Goal: Task Accomplishment & Management: Use online tool/utility

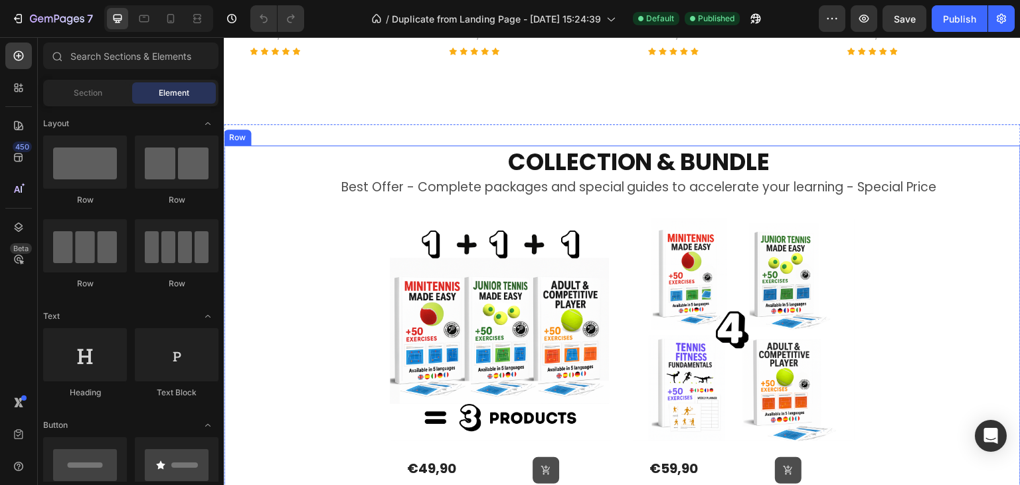
scroll to position [864, 0]
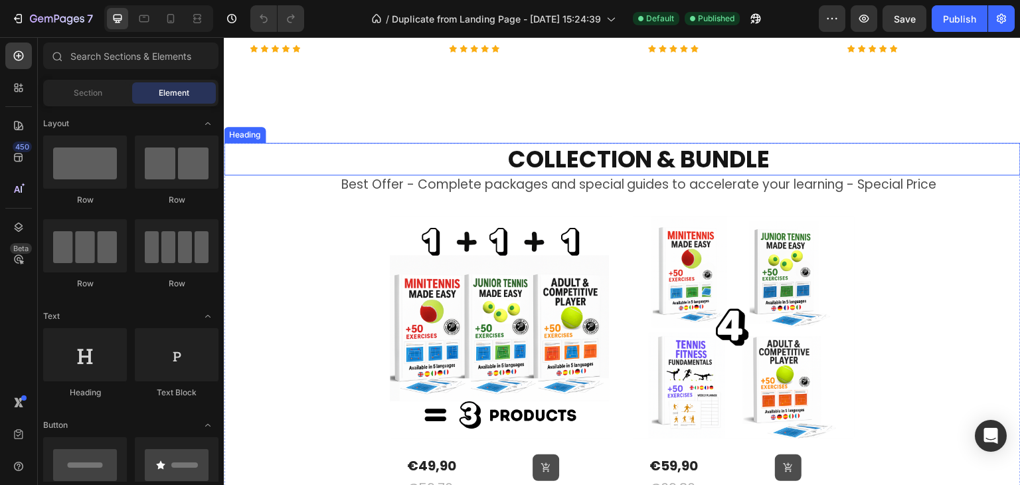
click at [588, 152] on h2 "COLLECTION & BUNDLE" at bounding box center [639, 159] width 764 height 33
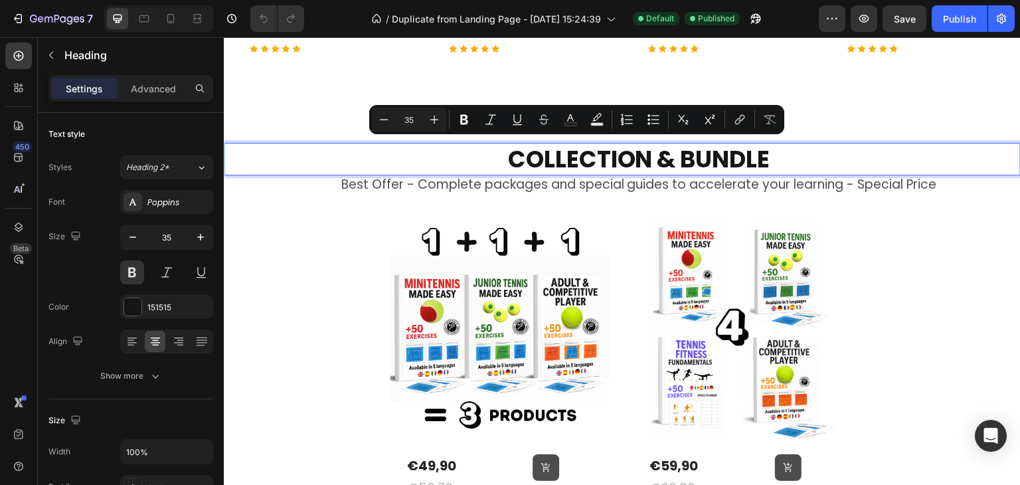
click at [672, 154] on p "COLLECTION & BUNDLE" at bounding box center [638, 159] width 761 height 31
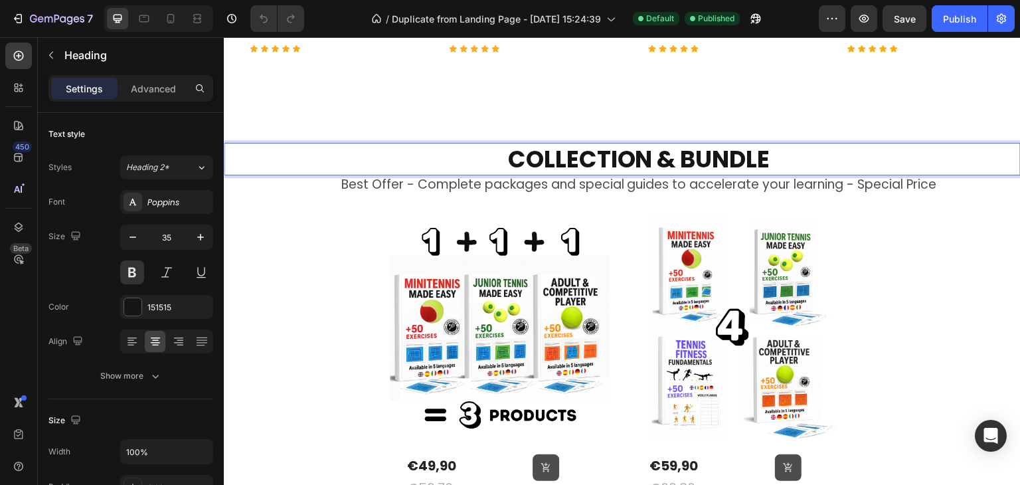
click at [674, 155] on p "COLLECTION & BUNDLE" at bounding box center [638, 159] width 761 height 31
click at [674, 155] on p "BUNDLE" at bounding box center [638, 159] width 761 height 31
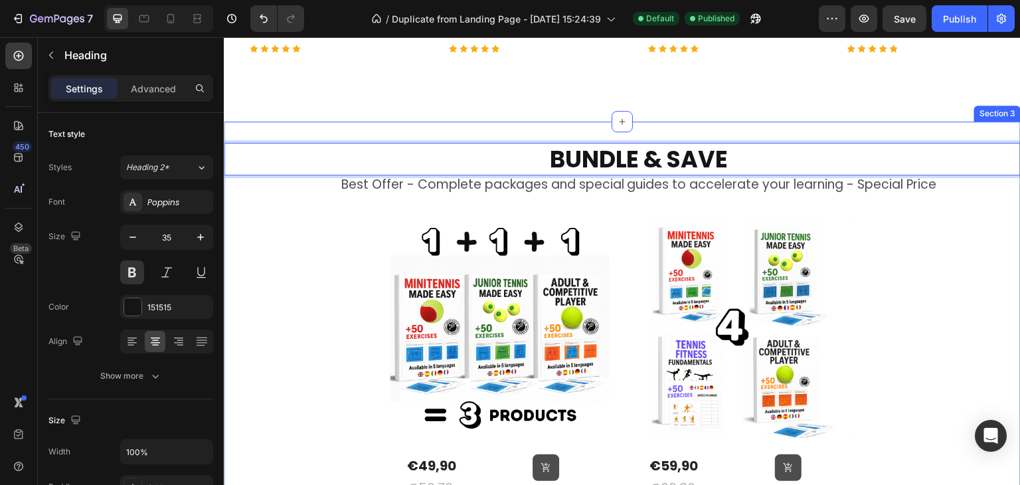
click at [830, 133] on div "BUNDLE & SAVE Heading 0 Best Offer - Complete packages and special guides to ac…" at bounding box center [622, 335] width 797 height 426
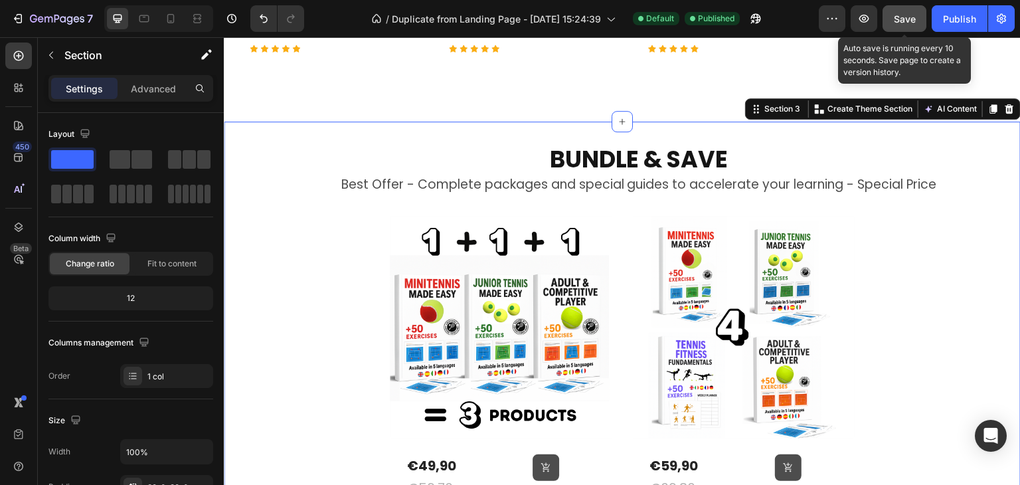
click at [912, 30] on button "Save" at bounding box center [905, 18] width 44 height 27
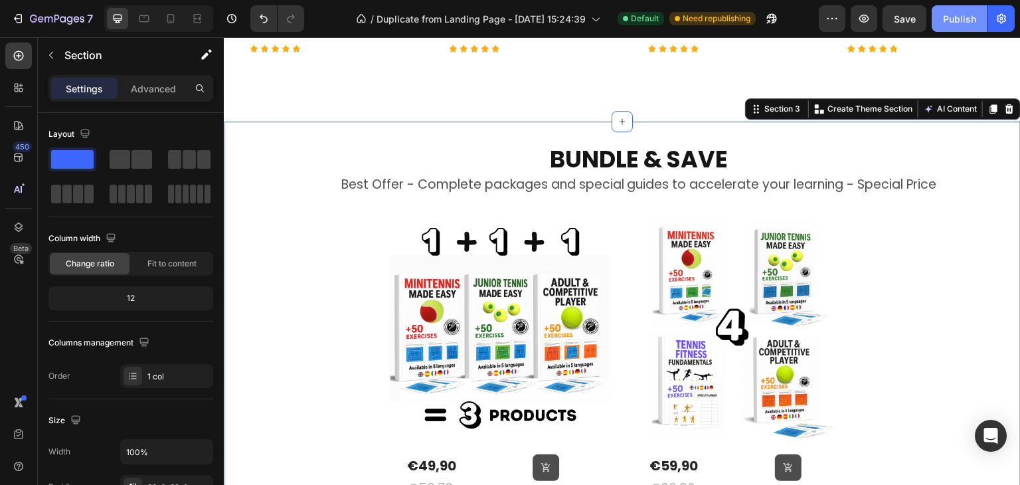
click at [966, 23] on div "Publish" at bounding box center [959, 19] width 33 height 14
click at [163, 25] on div at bounding box center [170, 18] width 21 height 21
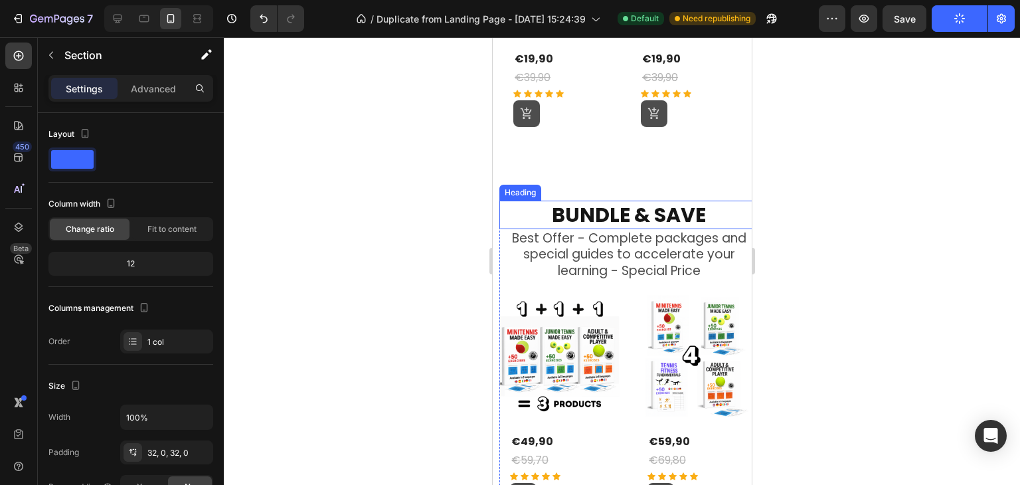
scroll to position [980, 0]
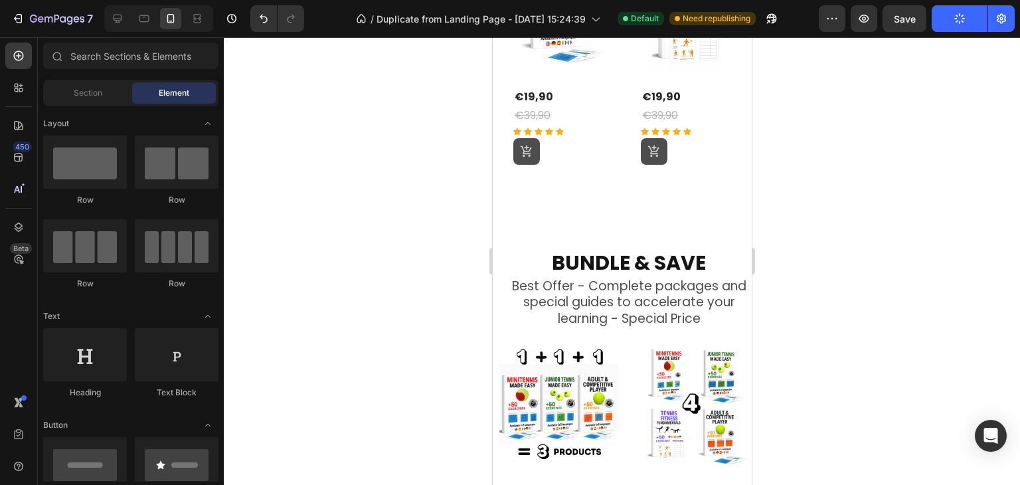
click at [495, 266] on section "BUNDLE & SAVE Heading Best Offer - Complete packages and special guides to acce…" at bounding box center [621, 410] width 259 height 367
click at [734, 227] on div "BUNDLE & SAVE Heading Best Offer - Complete packages and special guides to acce…" at bounding box center [628, 410] width 259 height 367
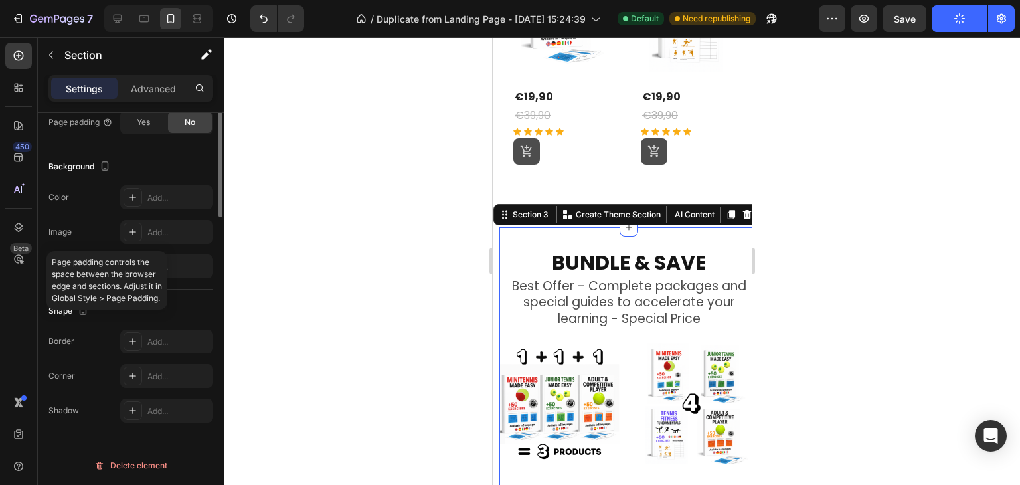
scroll to position [165, 0]
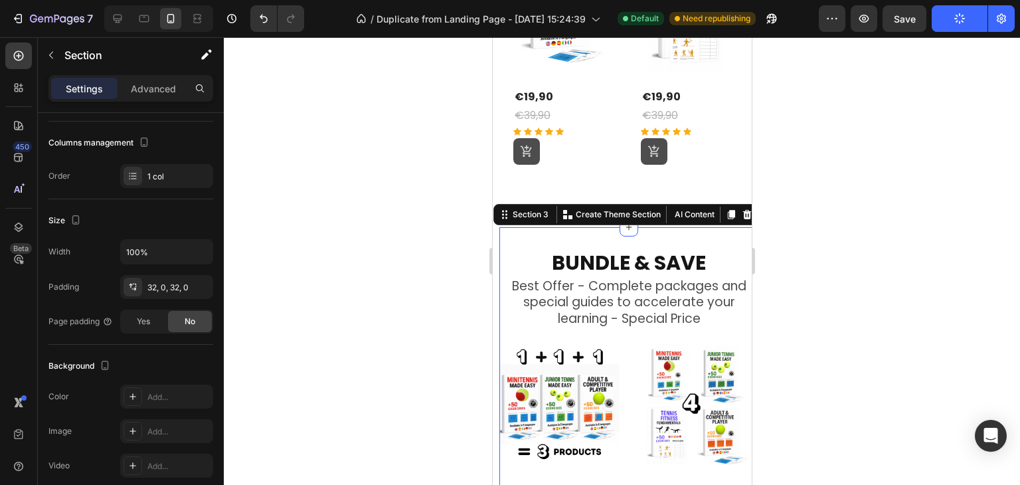
click at [86, 82] on p "Settings" at bounding box center [84, 89] width 37 height 14
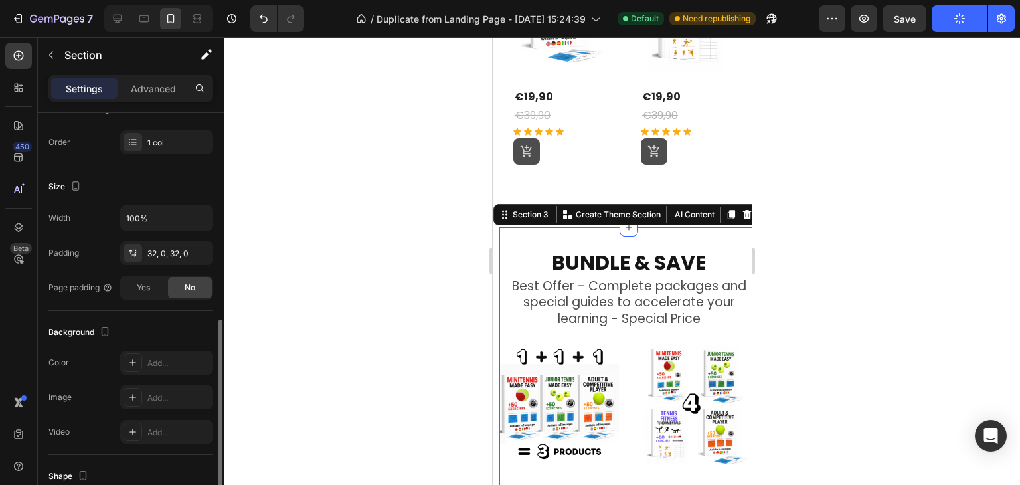
scroll to position [266, 0]
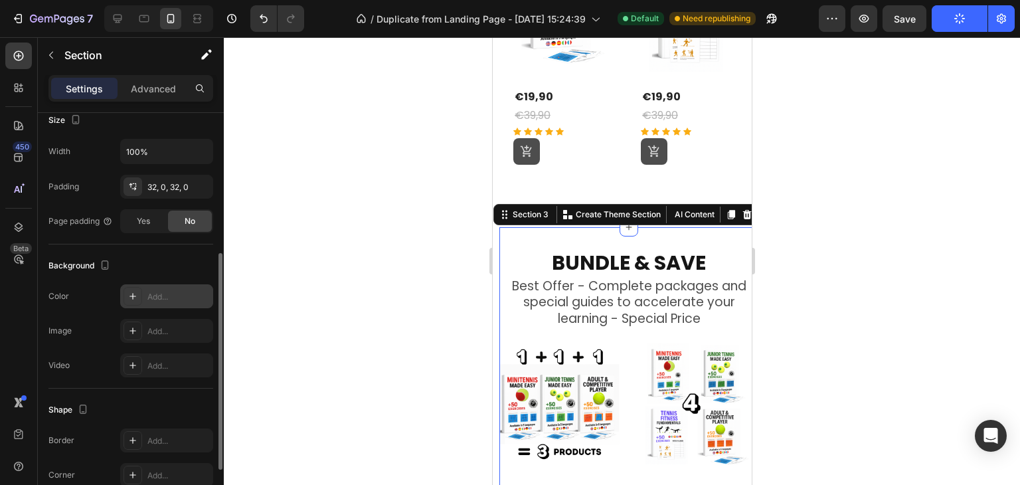
click at [128, 296] on icon at bounding box center [133, 296] width 11 height 11
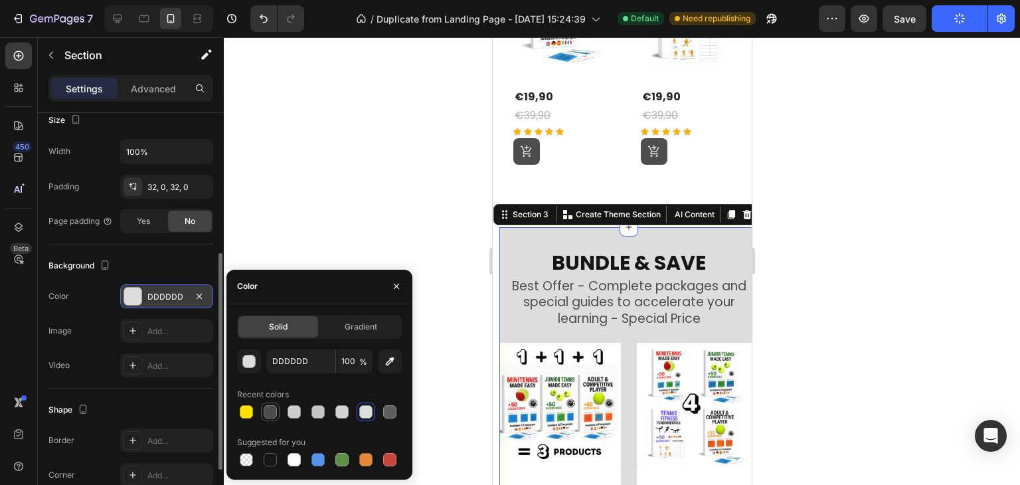
click at [269, 414] on div at bounding box center [270, 411] width 13 height 13
type input "4D4D4D"
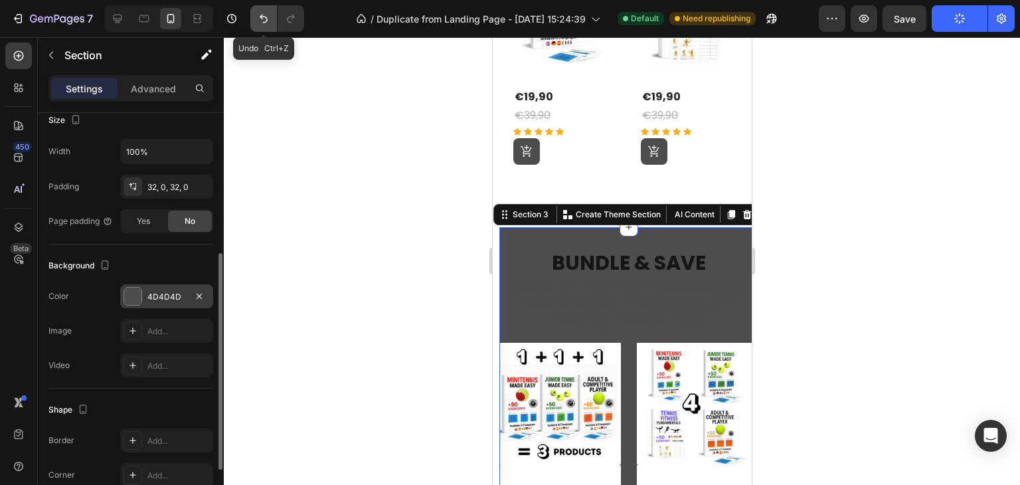
click at [258, 18] on icon "Undo/Redo" at bounding box center [263, 18] width 13 height 13
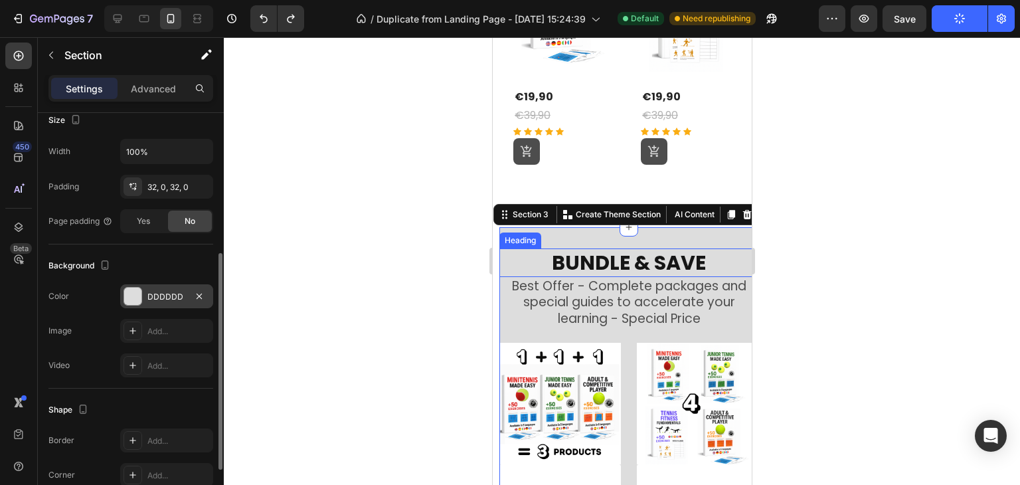
click at [832, 236] on div at bounding box center [622, 261] width 796 height 448
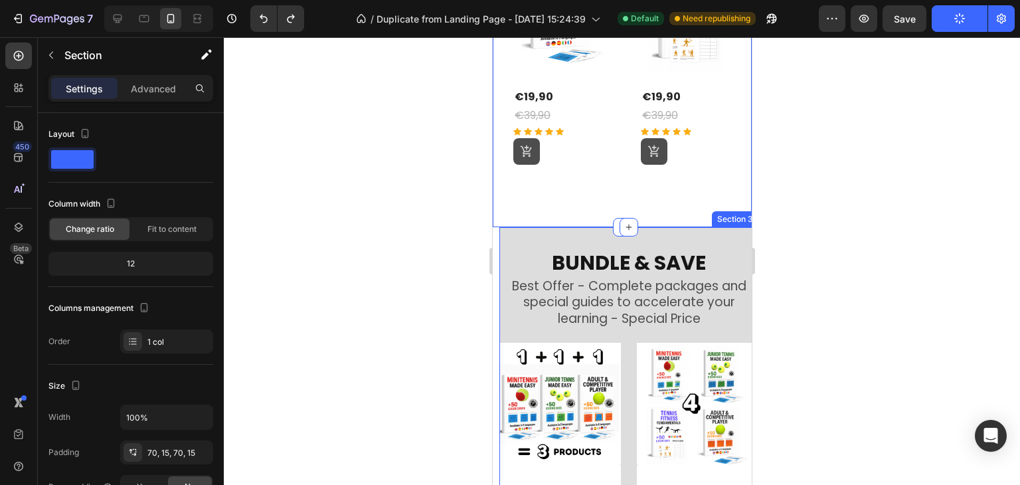
click at [716, 230] on div "BUNDLE & SAVE Heading Best Offer - Complete packages and special guides to acce…" at bounding box center [628, 410] width 259 height 367
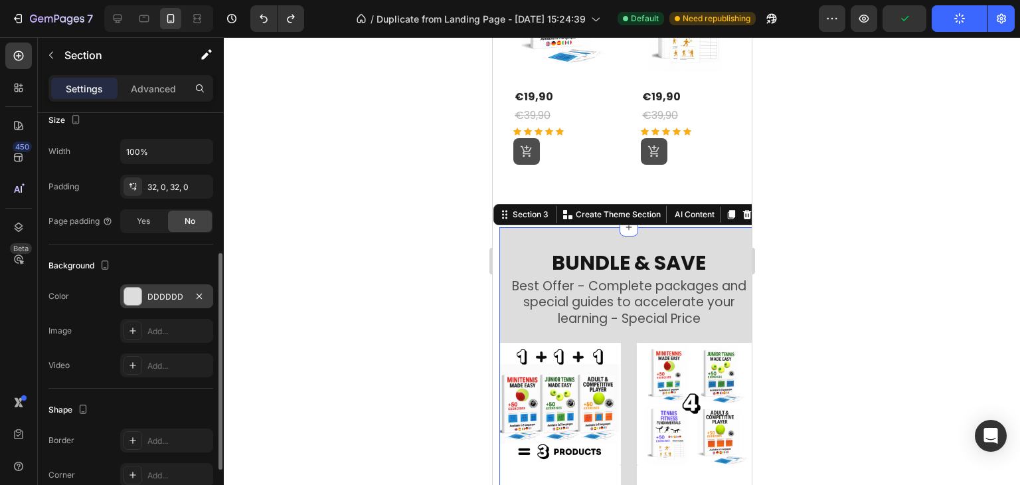
click at [168, 298] on div "DDDDDD" at bounding box center [166, 297] width 39 height 12
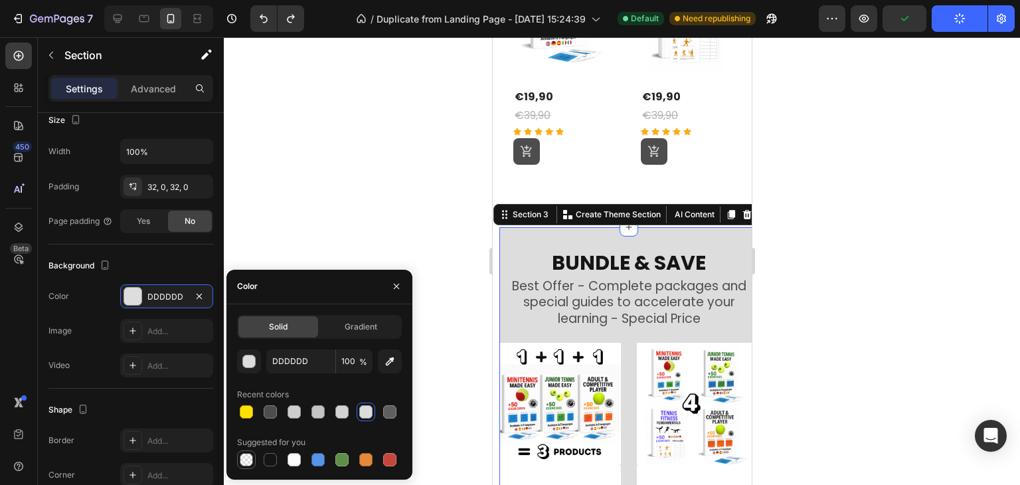
click at [244, 454] on div at bounding box center [246, 459] width 13 height 13
type input "000000"
type input "0"
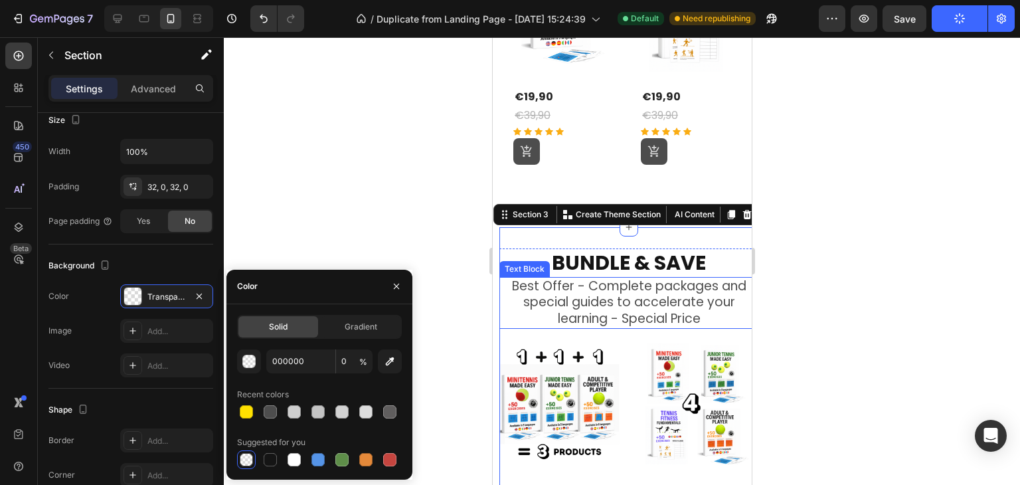
click at [834, 272] on div at bounding box center [622, 261] width 796 height 448
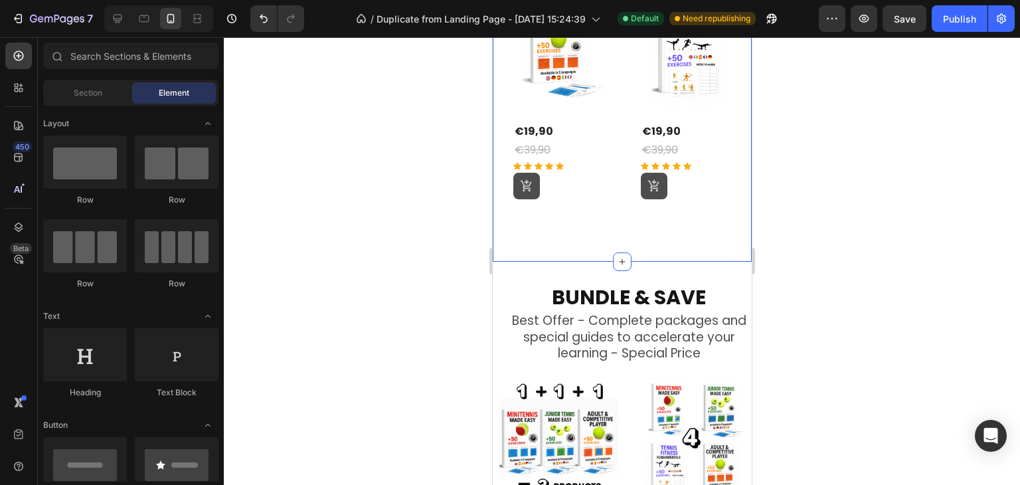
scroll to position [743, 0]
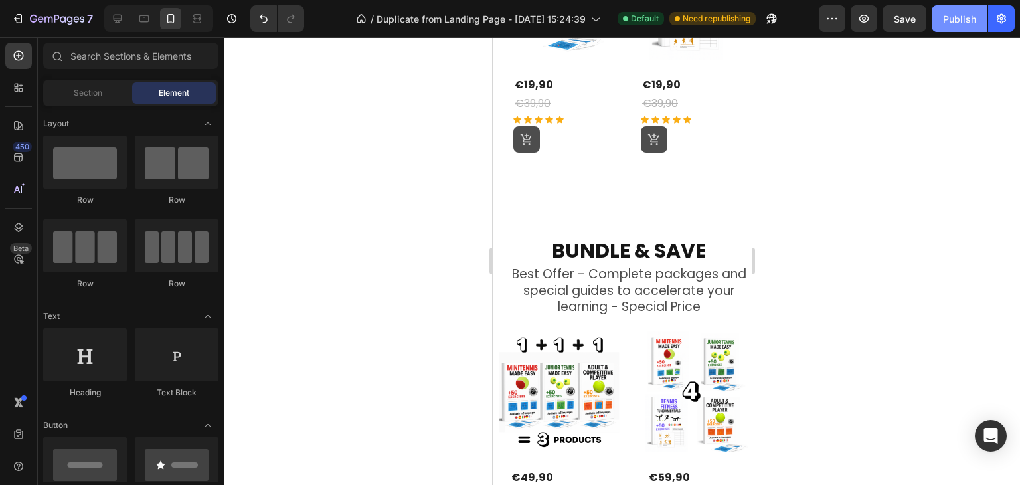
click at [958, 15] on div "Publish" at bounding box center [959, 19] width 33 height 14
